Goal: Find contact information: Find contact information

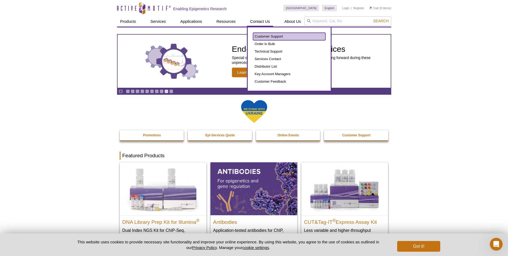
click at [265, 38] on link "Customer Support" at bounding box center [289, 37] width 72 height 8
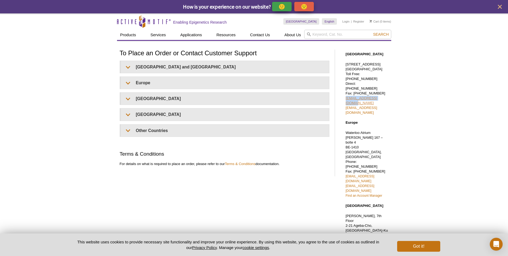
drag, startPoint x: 398, startPoint y: 88, endPoint x: 346, endPoint y: 92, distance: 52.1
click at [346, 92] on div "Active Motif Logo Enabling Epigenetics Research 0 Search Skip to content Active…" at bounding box center [254, 208] width 508 height 390
copy link "sales@activemotif.com"
